Goal: Task Accomplishment & Management: Manage account settings

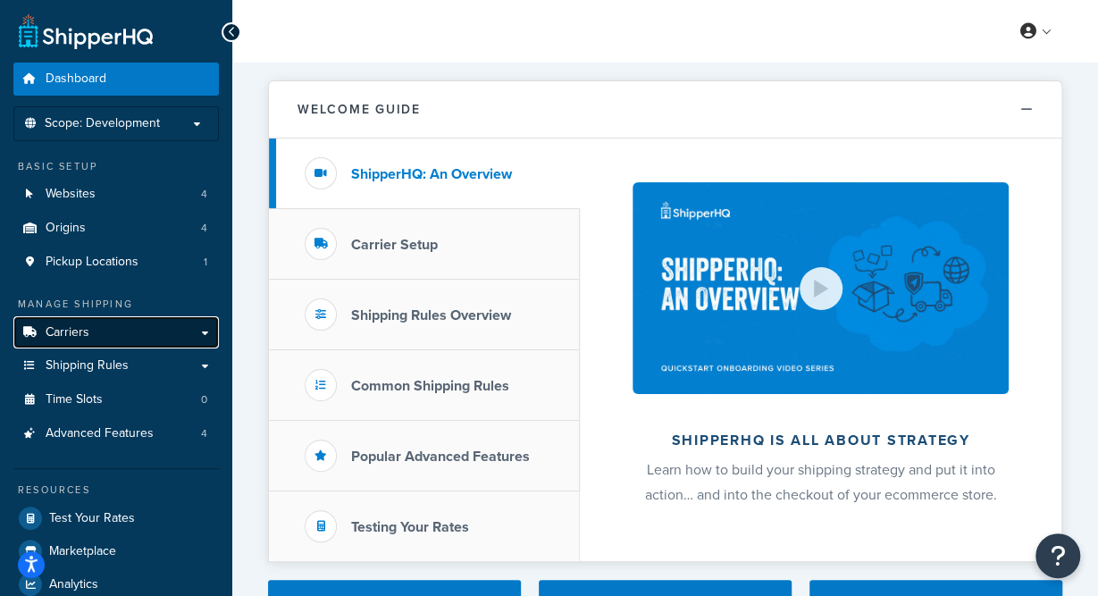
click at [83, 328] on span "Carriers" at bounding box center [68, 332] width 44 height 15
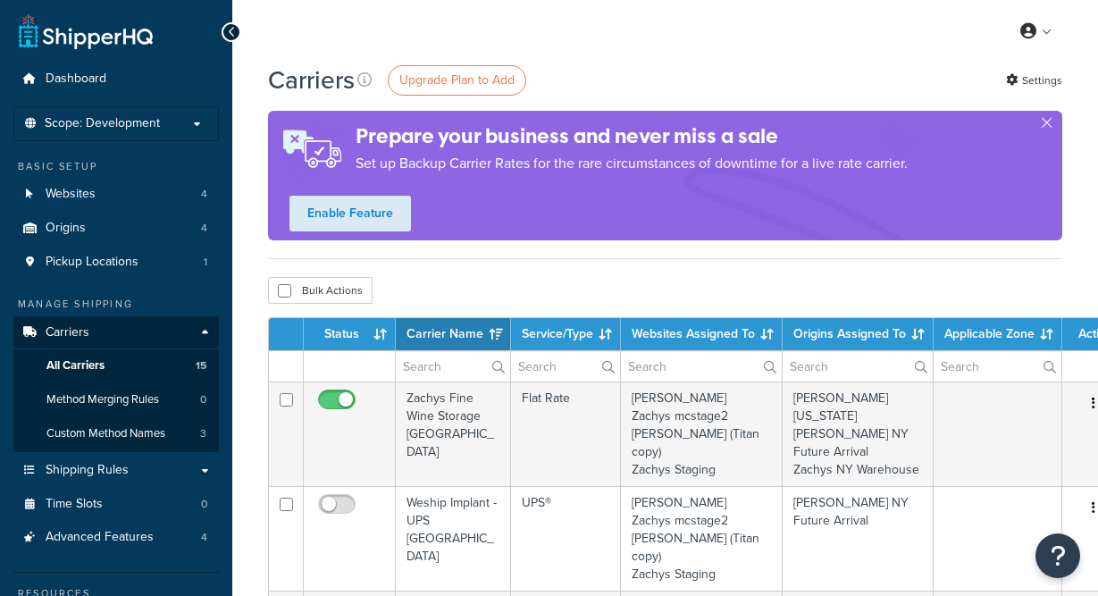
select select "15"
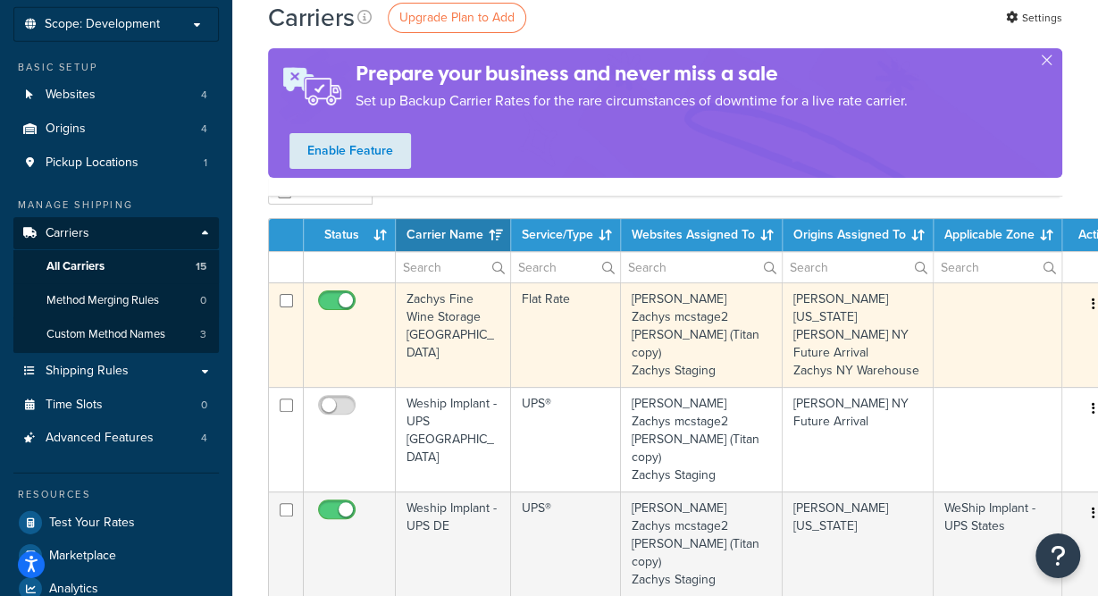
scroll to position [99, 21]
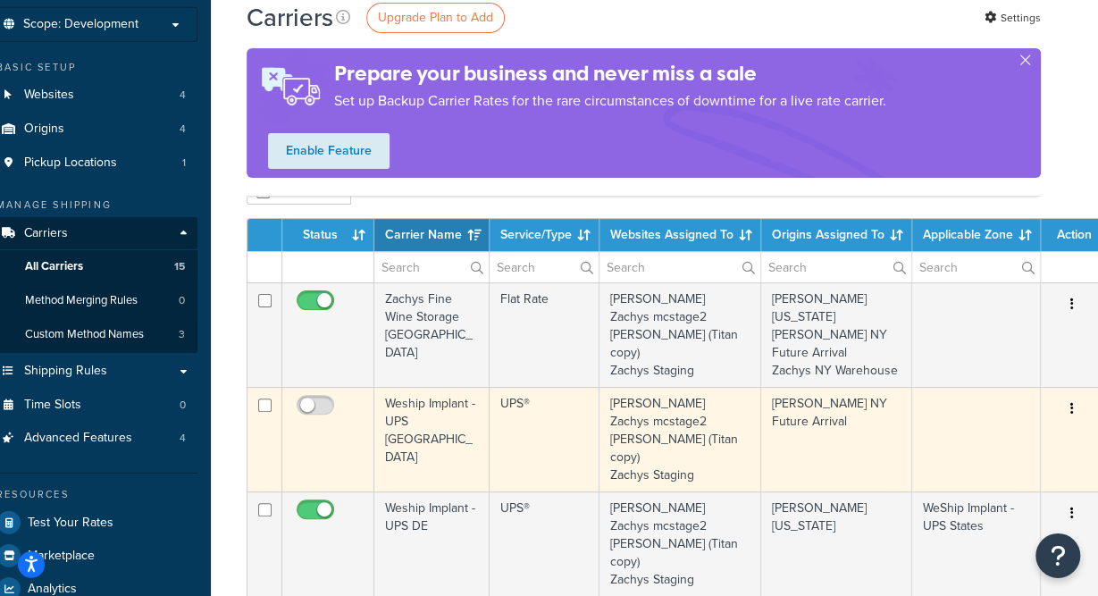
click at [430, 397] on td "Weship Implant -UPS [GEOGRAPHIC_DATA]" at bounding box center [431, 439] width 115 height 104
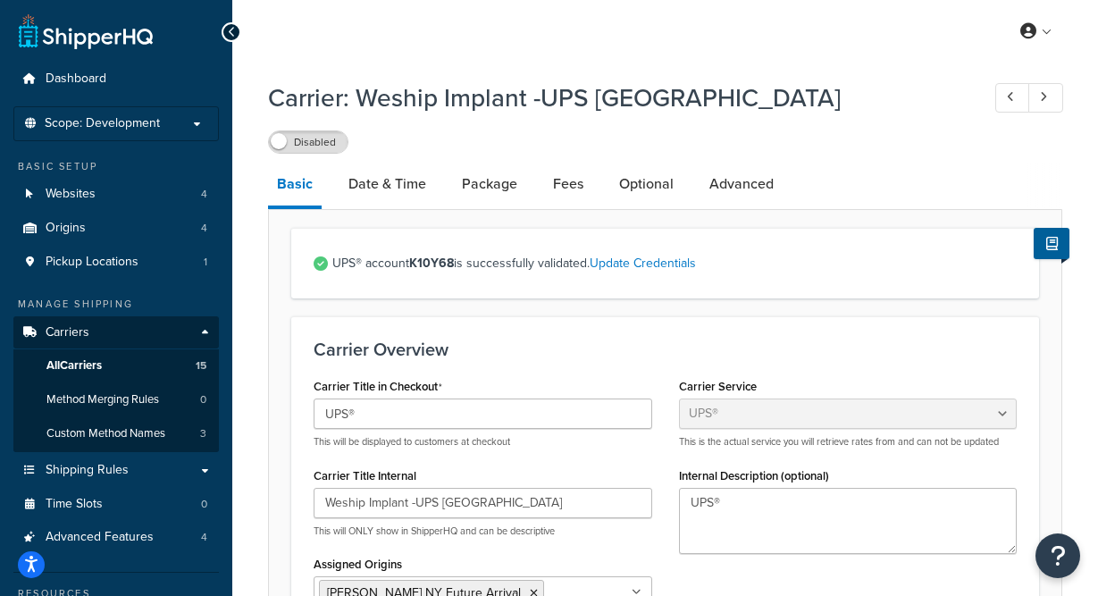
select select "ups"
